Goal: Transaction & Acquisition: Purchase product/service

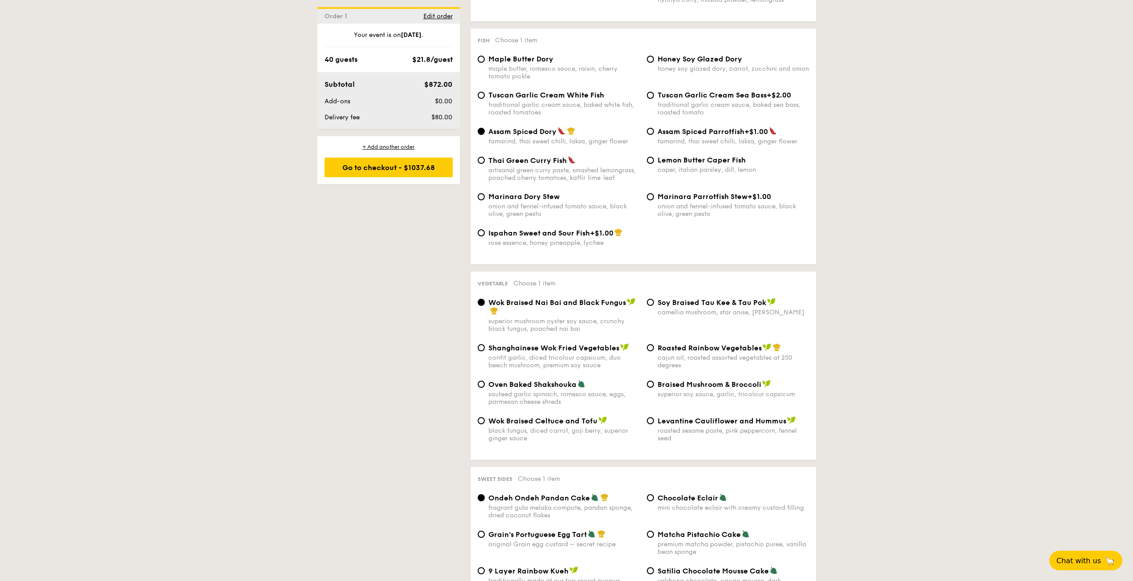
scroll to position [891, 0]
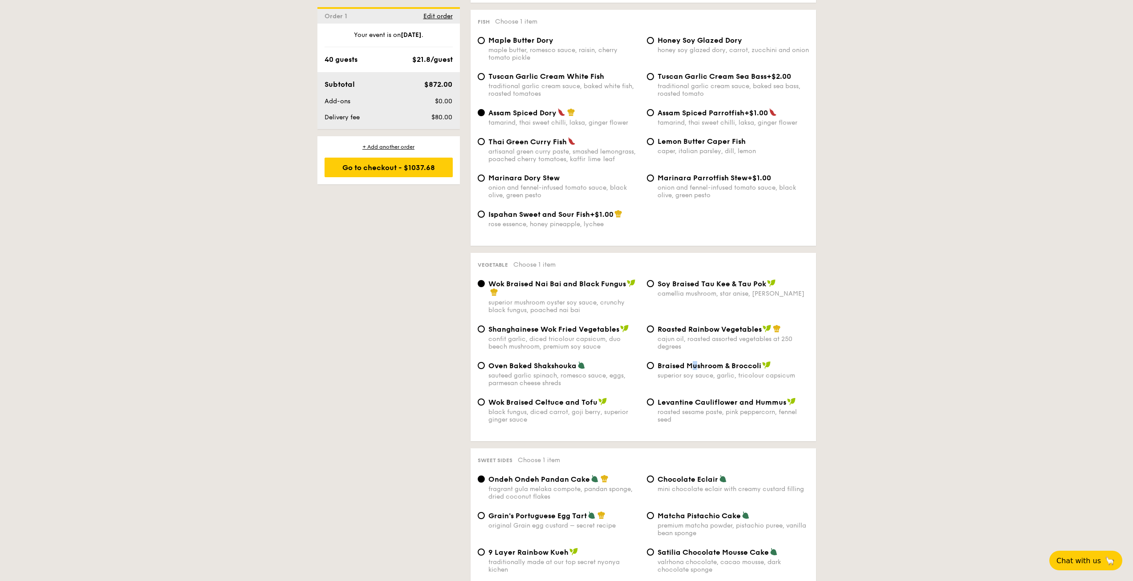
click at [694, 367] on span "Braised Mushroom & Broccoli" at bounding box center [710, 366] width 104 height 8
click at [863, 344] on div "1 - Select menu 2 - Select items 3 - Check out Order 1 [DATE] 40 guests Classic…" at bounding box center [566, 296] width 1133 height 1984
click at [664, 404] on span "Levantine Cauliflower and Hummus" at bounding box center [722, 402] width 129 height 8
click at [654, 404] on input "Levantine Cauliflower and Hummus roasted sesame paste, pink peppercorn, fennel …" at bounding box center [650, 402] width 7 height 7
radio input "true"
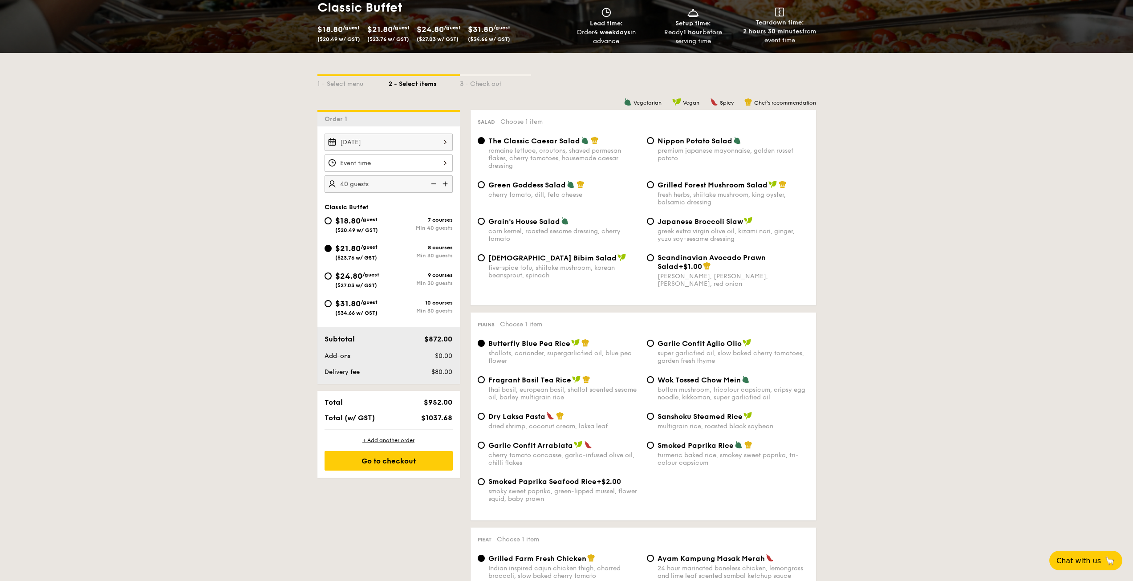
scroll to position [134, 0]
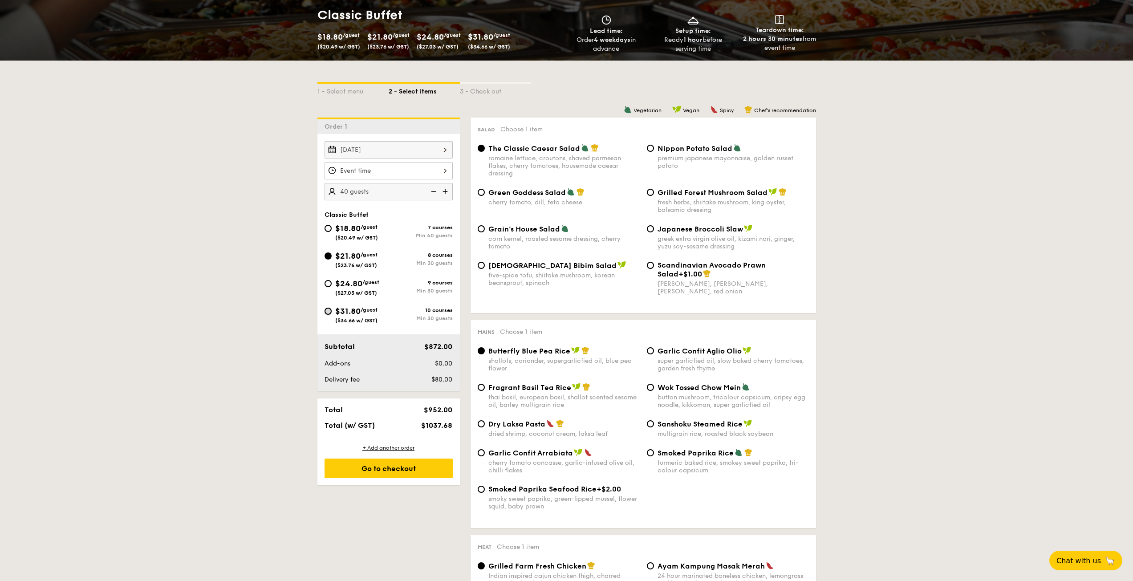
click at [329, 311] on input "$31.80 /guest ($34.66 w/ GST) 10 courses Min 30 guests" at bounding box center [328, 311] width 7 height 7
radio input "true"
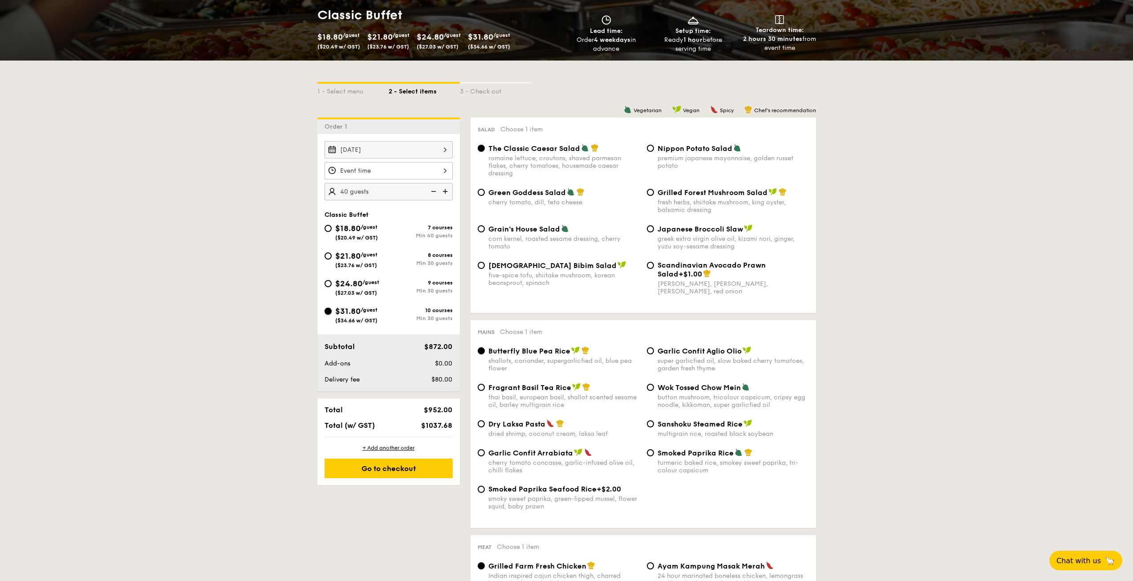
radio input "true"
